Goal: Check status: Check status

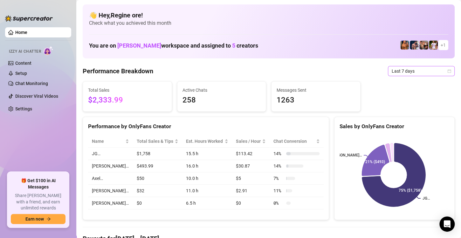
click at [418, 71] on span "Last 7 days" at bounding box center [421, 71] width 59 height 10
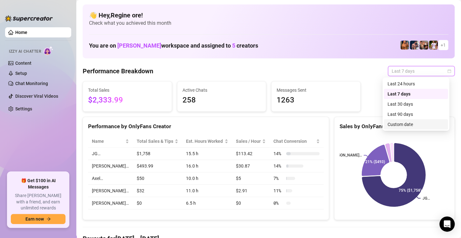
click at [404, 127] on div "Custom date" at bounding box center [416, 124] width 57 height 7
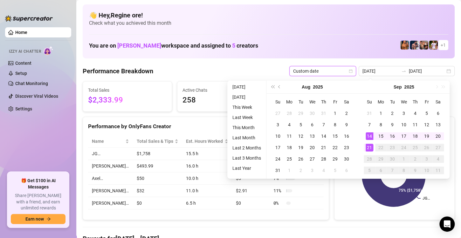
type input "[DATE]"
click at [371, 146] on div "21" at bounding box center [370, 148] width 8 height 8
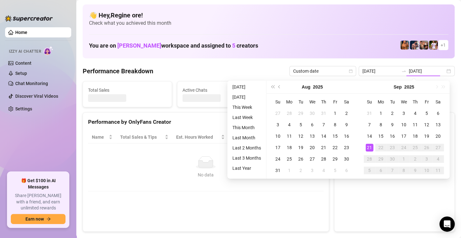
type input "[DATE]"
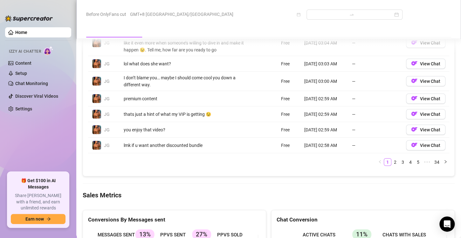
scroll to position [827, 0]
